Goal: Use online tool/utility: Utilize a website feature to perform a specific function

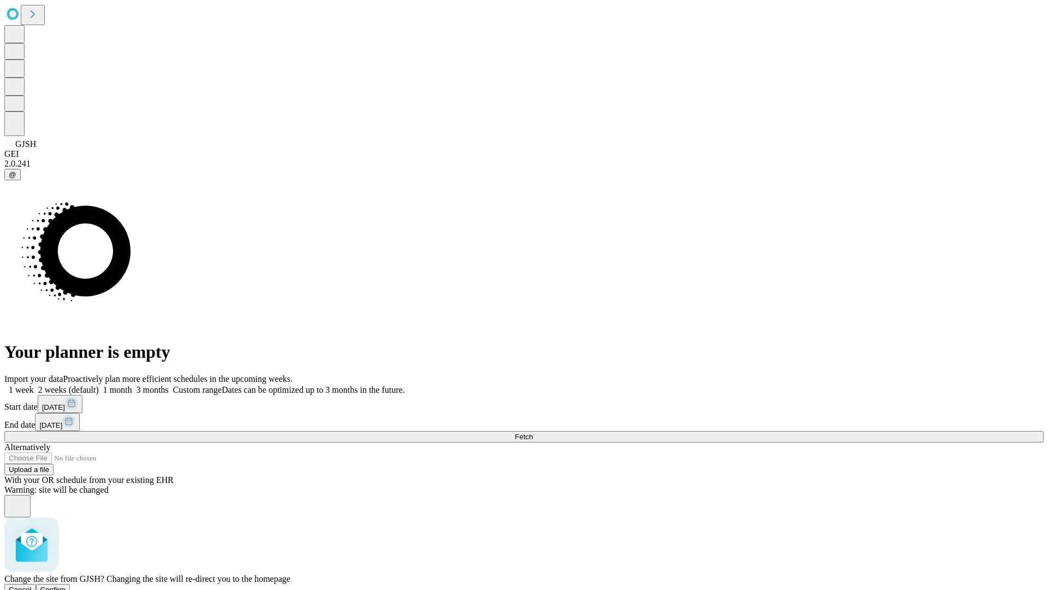
click at [66, 585] on span "Confirm" at bounding box center [53, 589] width 26 height 8
click at [99, 385] on label "2 weeks (default)" at bounding box center [66, 389] width 65 height 9
click at [533, 432] on span "Fetch" at bounding box center [524, 436] width 18 height 8
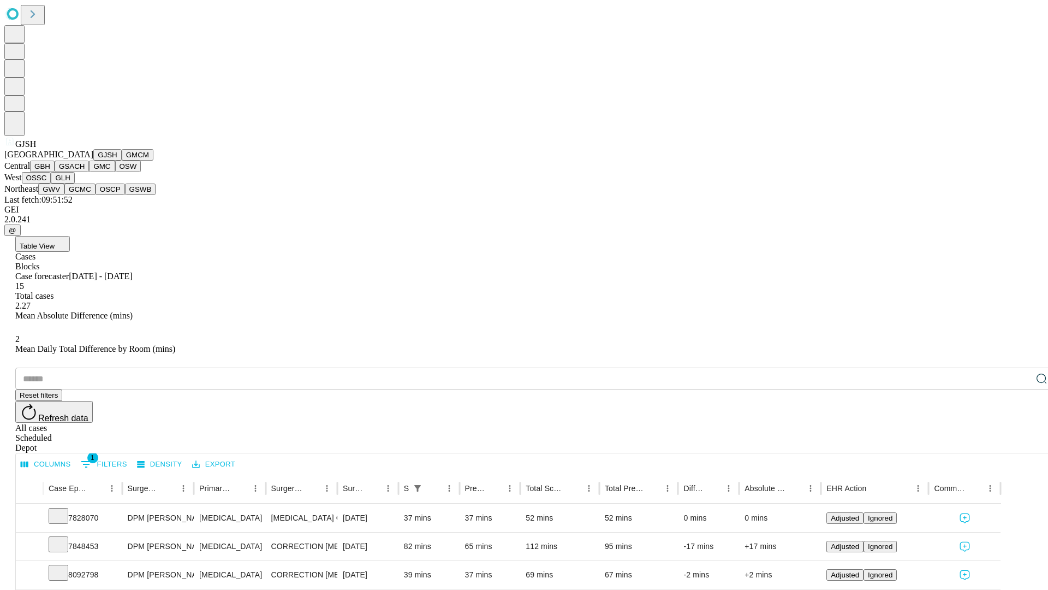
click at [122, 160] on button "GMCM" at bounding box center [138, 154] width 32 height 11
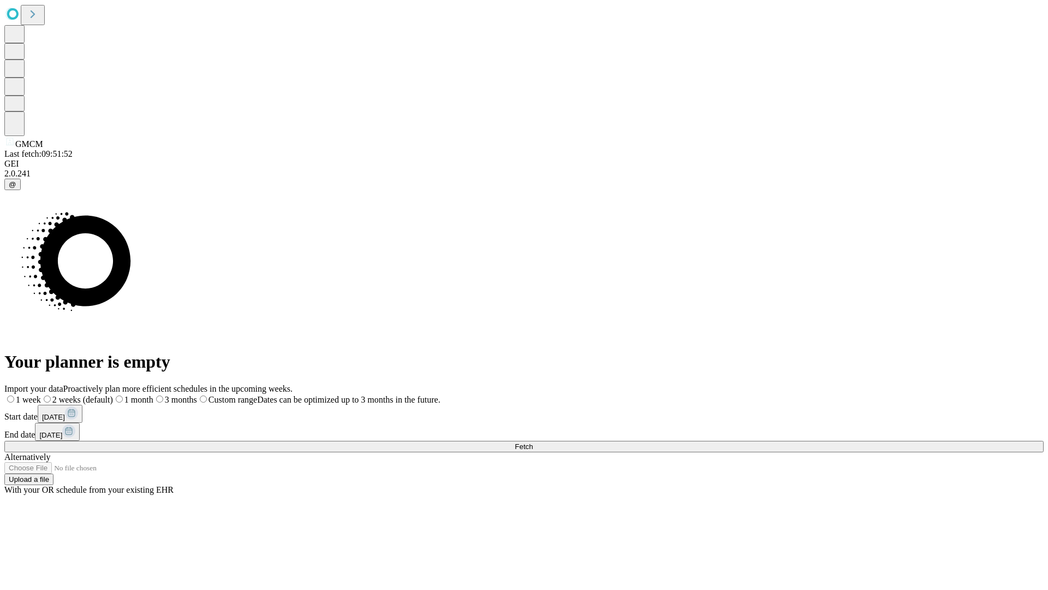
click at [533, 442] on span "Fetch" at bounding box center [524, 446] width 18 height 8
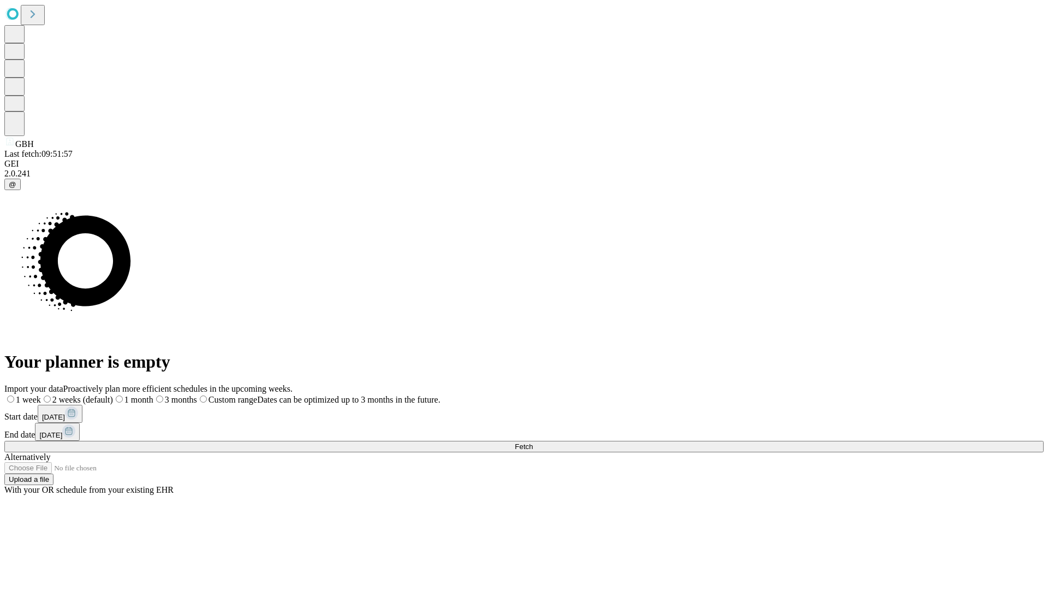
click at [113, 395] on label "2 weeks (default)" at bounding box center [77, 399] width 72 height 9
click at [533, 442] on span "Fetch" at bounding box center [524, 446] width 18 height 8
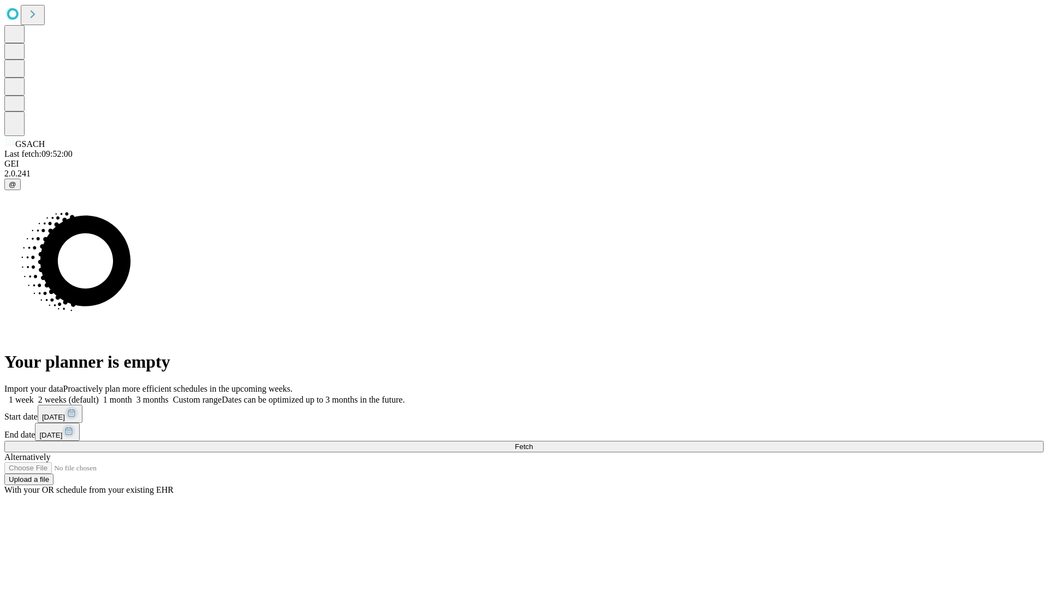
click at [99, 395] on label "2 weeks (default)" at bounding box center [66, 399] width 65 height 9
click at [533, 442] on span "Fetch" at bounding box center [524, 446] width 18 height 8
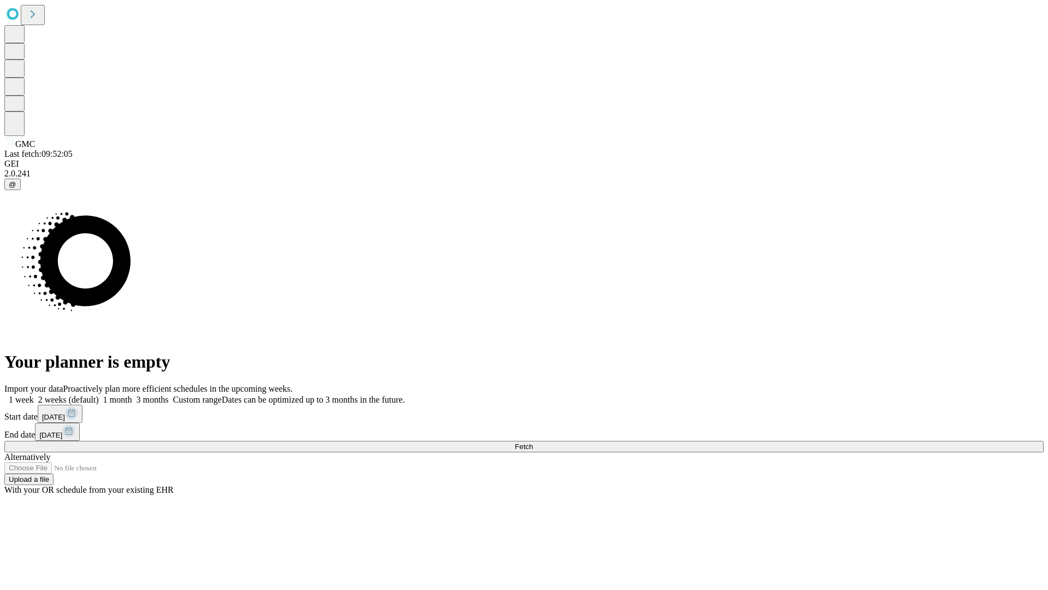
click at [533, 442] on span "Fetch" at bounding box center [524, 446] width 18 height 8
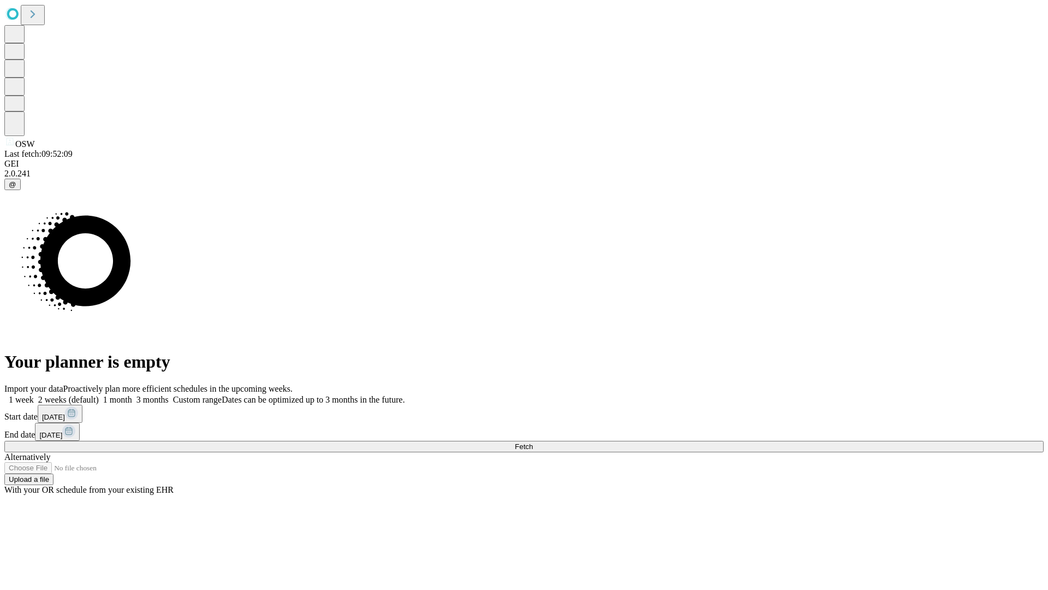
click at [99, 395] on label "2 weeks (default)" at bounding box center [66, 399] width 65 height 9
click at [533, 442] on span "Fetch" at bounding box center [524, 446] width 18 height 8
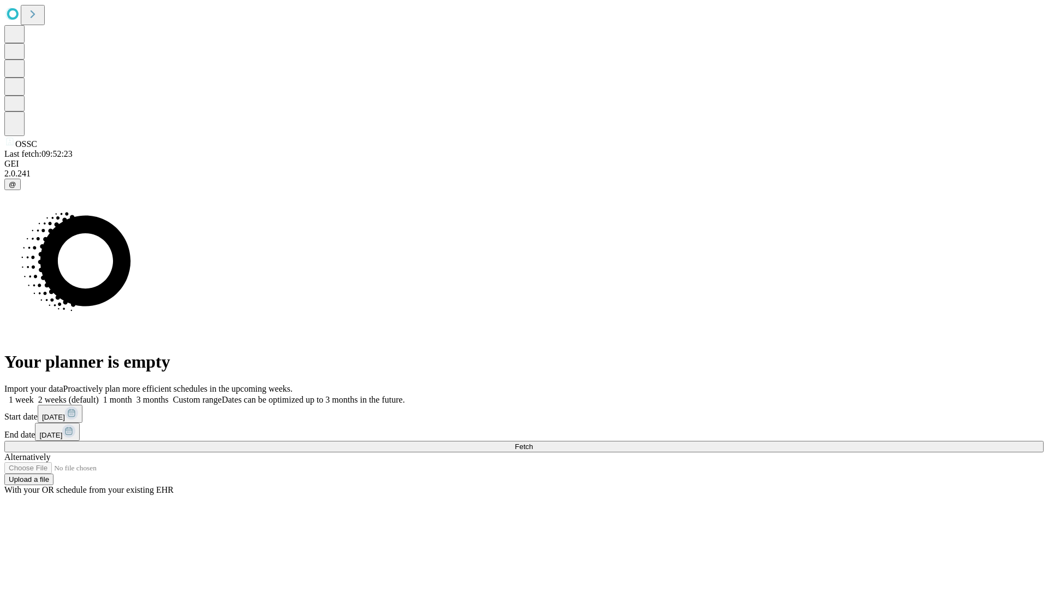
click at [99, 395] on label "2 weeks (default)" at bounding box center [66, 399] width 65 height 9
click at [533, 442] on span "Fetch" at bounding box center [524, 446] width 18 height 8
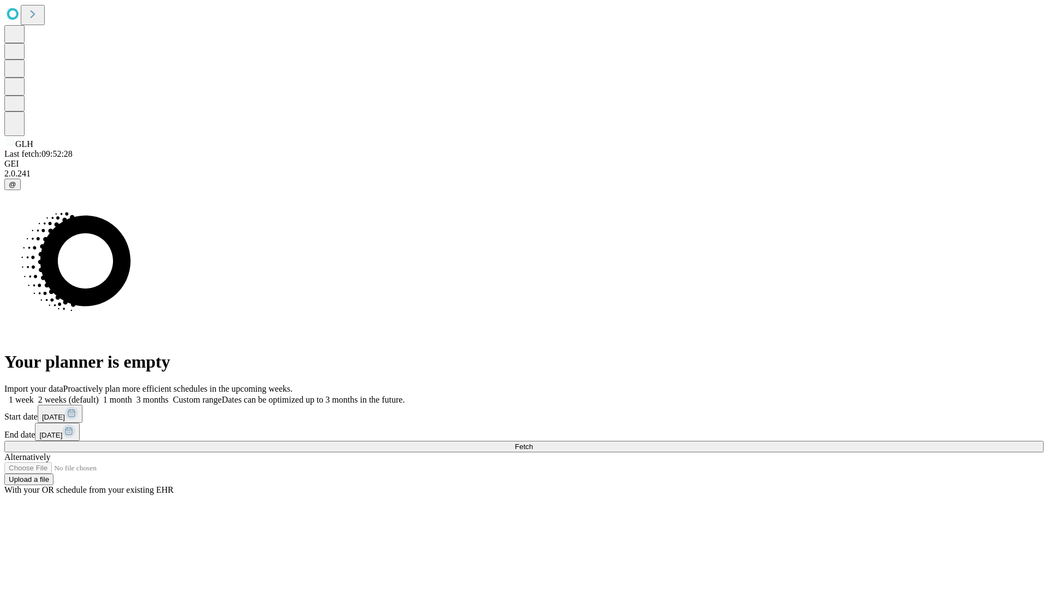
click at [99, 395] on label "2 weeks (default)" at bounding box center [66, 399] width 65 height 9
click at [533, 442] on span "Fetch" at bounding box center [524, 446] width 18 height 8
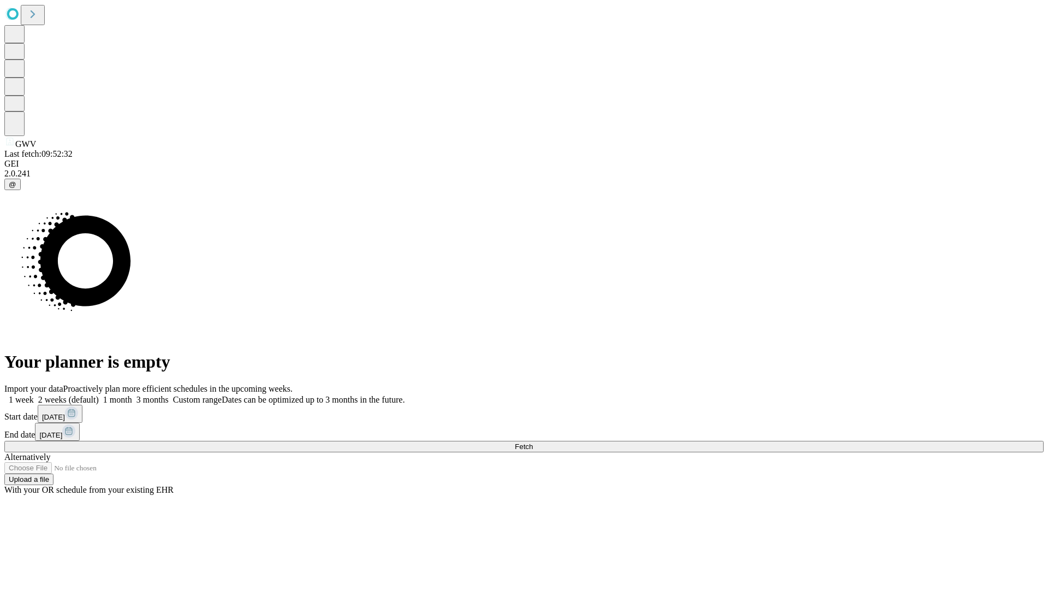
click at [99, 395] on label "2 weeks (default)" at bounding box center [66, 399] width 65 height 9
click at [533, 442] on span "Fetch" at bounding box center [524, 446] width 18 height 8
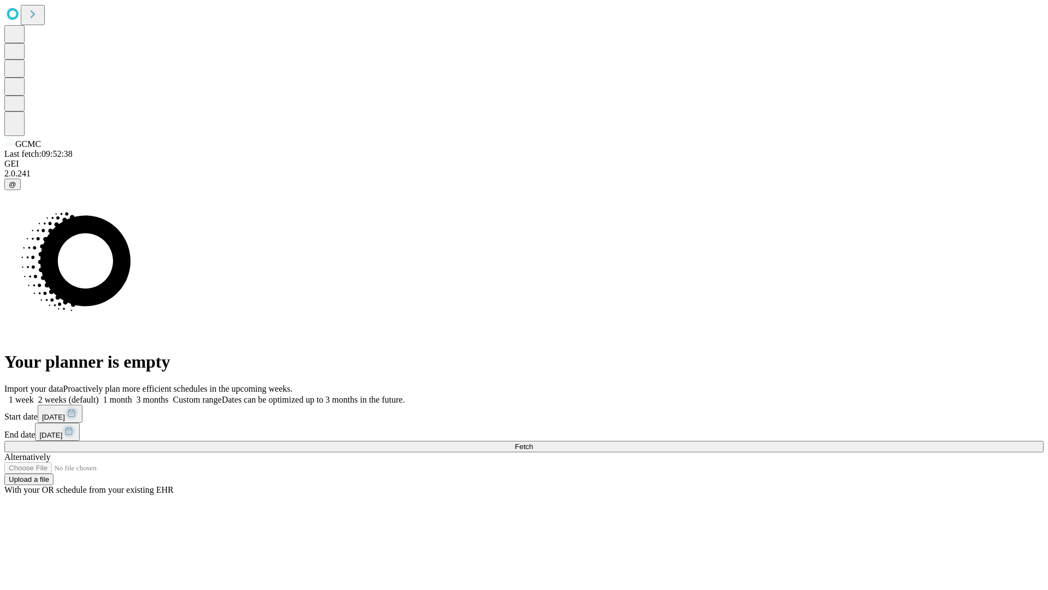
click at [99, 395] on label "2 weeks (default)" at bounding box center [66, 399] width 65 height 9
click at [533, 442] on span "Fetch" at bounding box center [524, 446] width 18 height 8
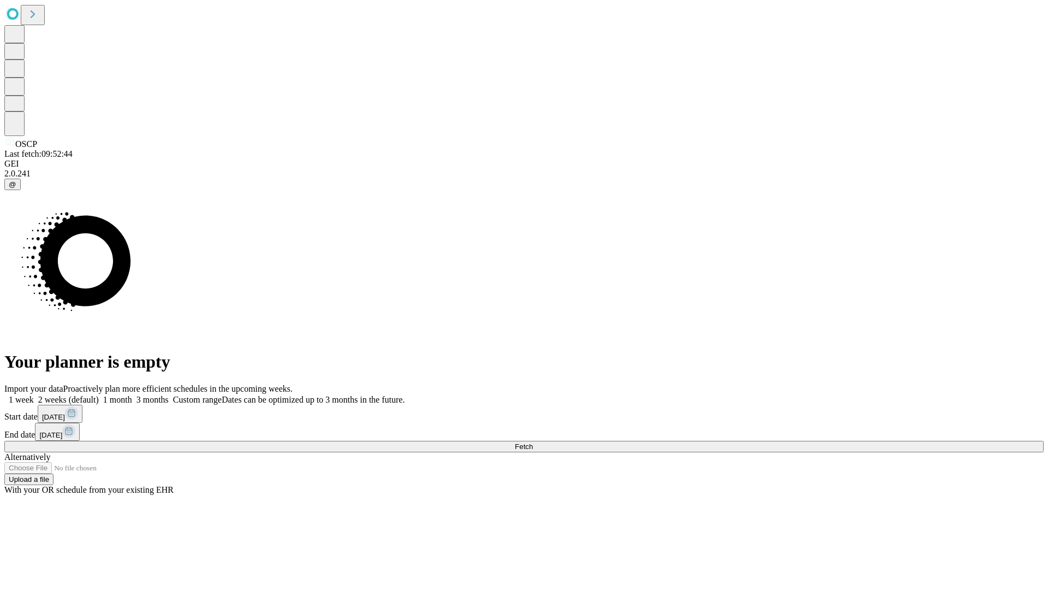
click at [99, 395] on label "2 weeks (default)" at bounding box center [66, 399] width 65 height 9
click at [533, 442] on span "Fetch" at bounding box center [524, 446] width 18 height 8
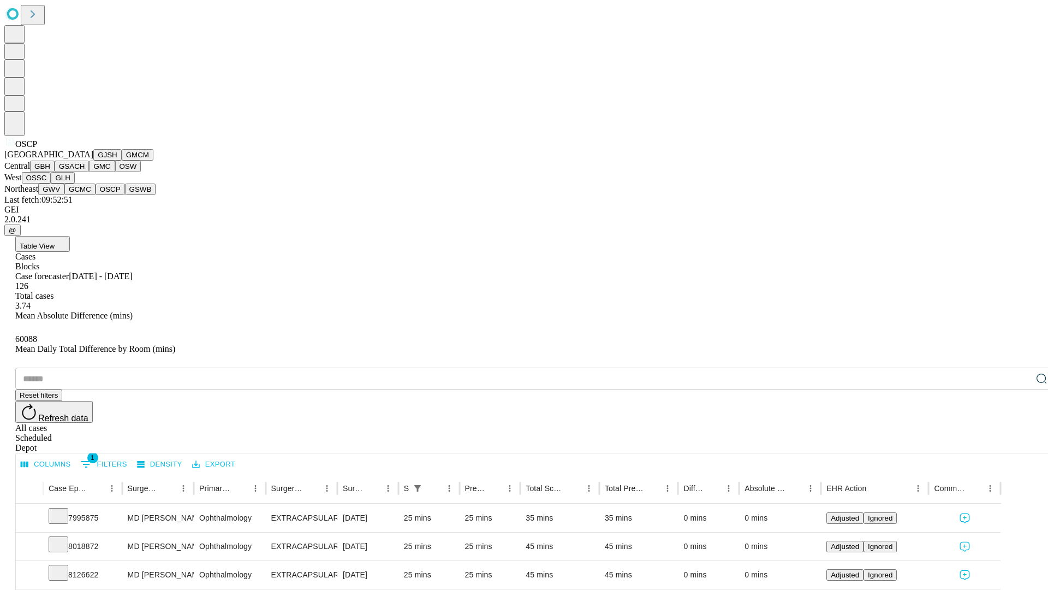
click at [125, 195] on button "GSWB" at bounding box center [140, 188] width 31 height 11
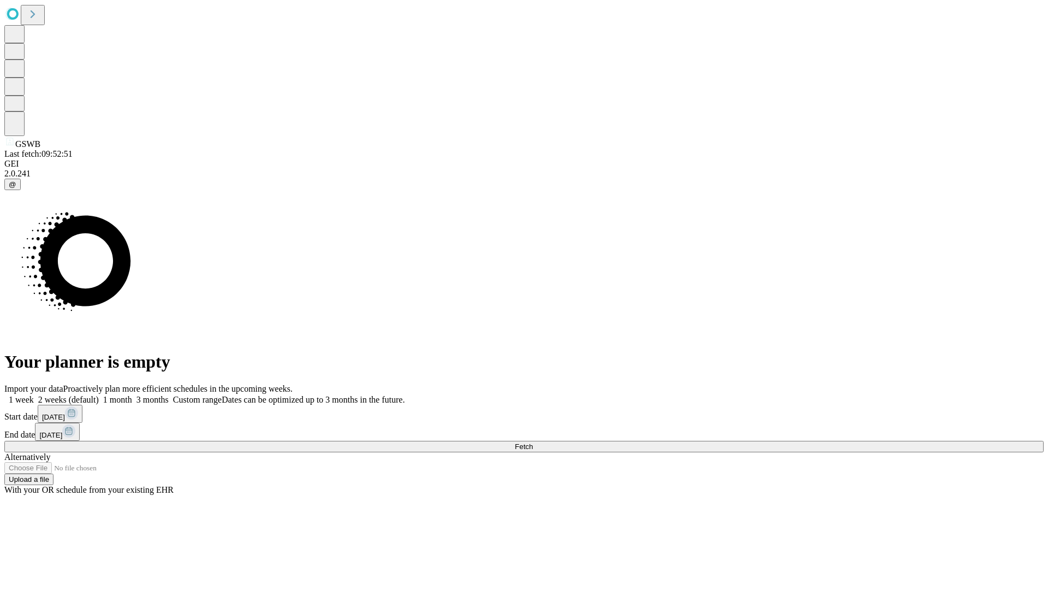
click at [99, 395] on label "2 weeks (default)" at bounding box center [66, 399] width 65 height 9
click at [533, 442] on span "Fetch" at bounding box center [524, 446] width 18 height 8
